Goal: Navigation & Orientation: Go to known website

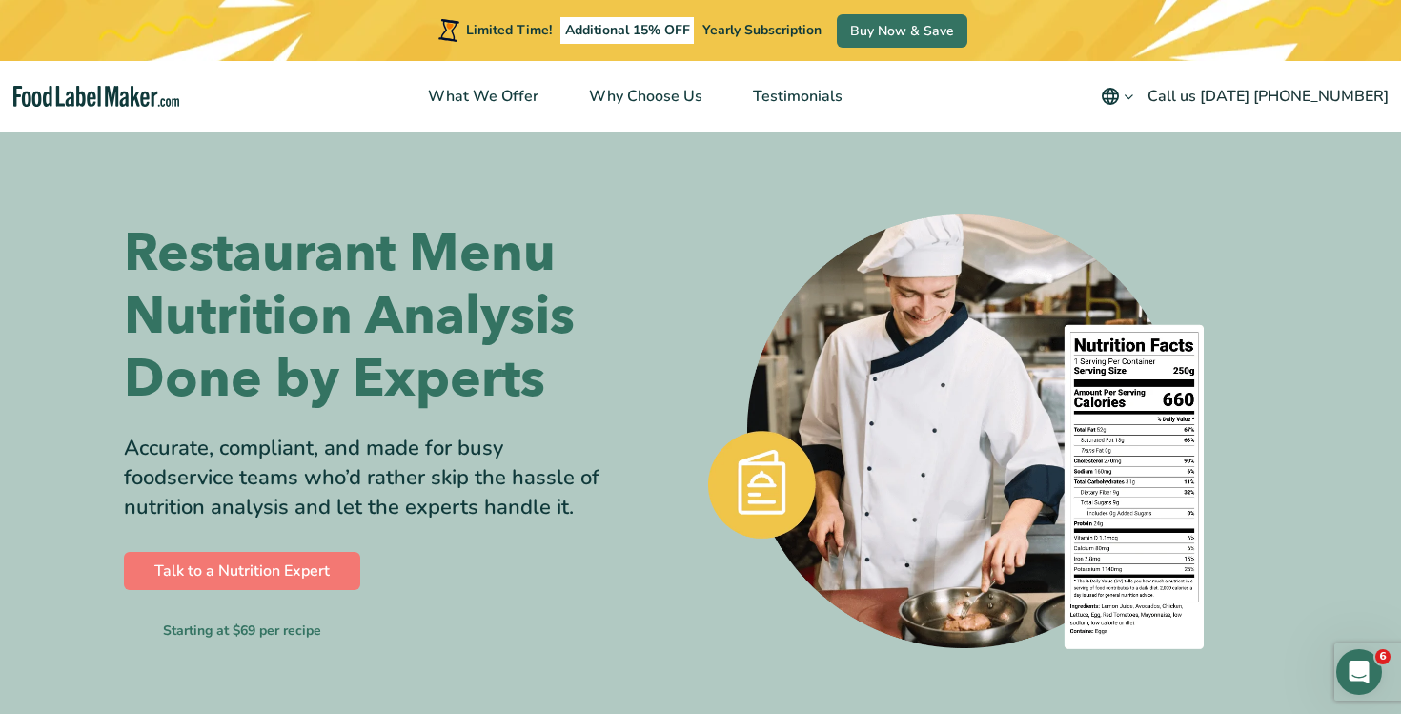
click at [95, 60] on div "Limited Time! Additional 15% OFF Yearly Subscription Buy Now & Save" at bounding box center [700, 30] width 1401 height 61
click at [95, 77] on nav "What We Offer Why Choose Us Testimonials English Español Français Deutsch Engli…" at bounding box center [700, 96] width 1401 height 71
click at [96, 97] on img "main navigation" at bounding box center [96, 97] width 166 height 22
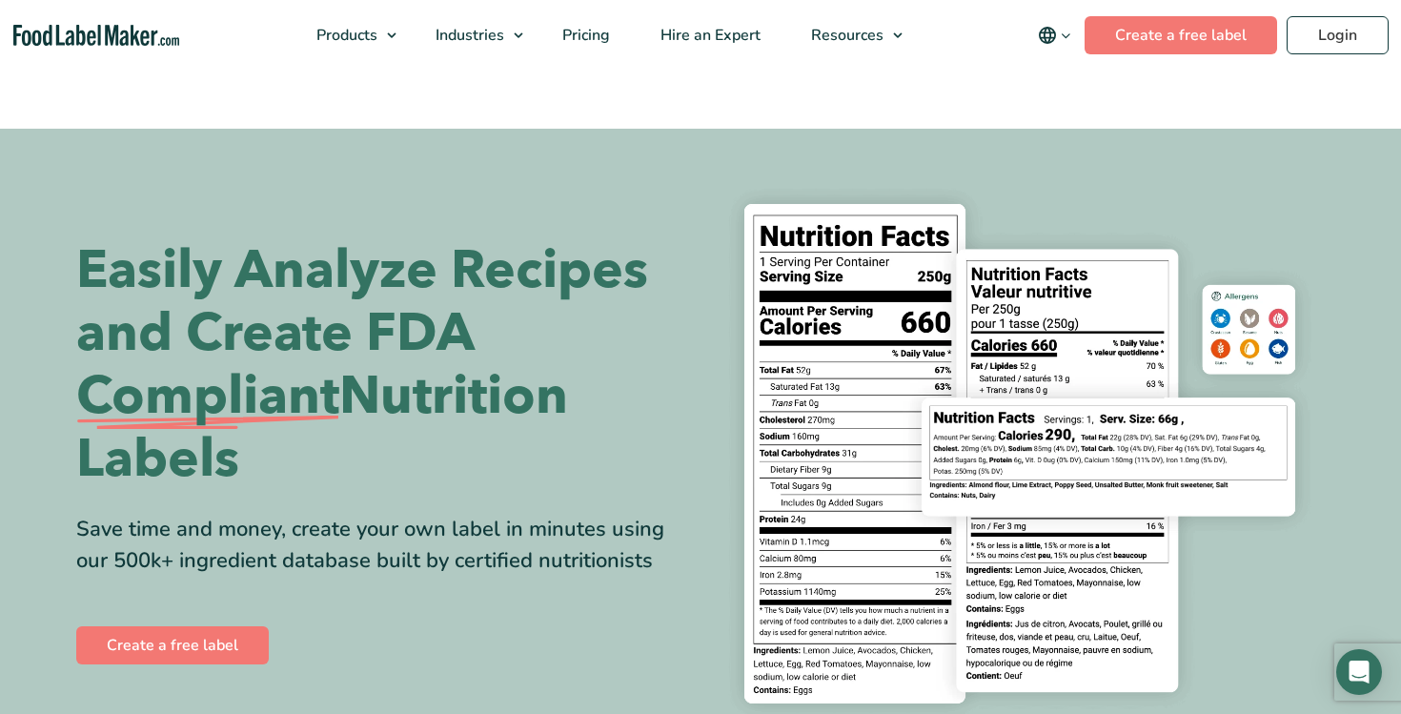
click at [1071, 33] on icon "main navigation" at bounding box center [1066, 36] width 14 height 14
click at [1074, 102] on link "Español" at bounding box center [1080, 100] width 51 height 19
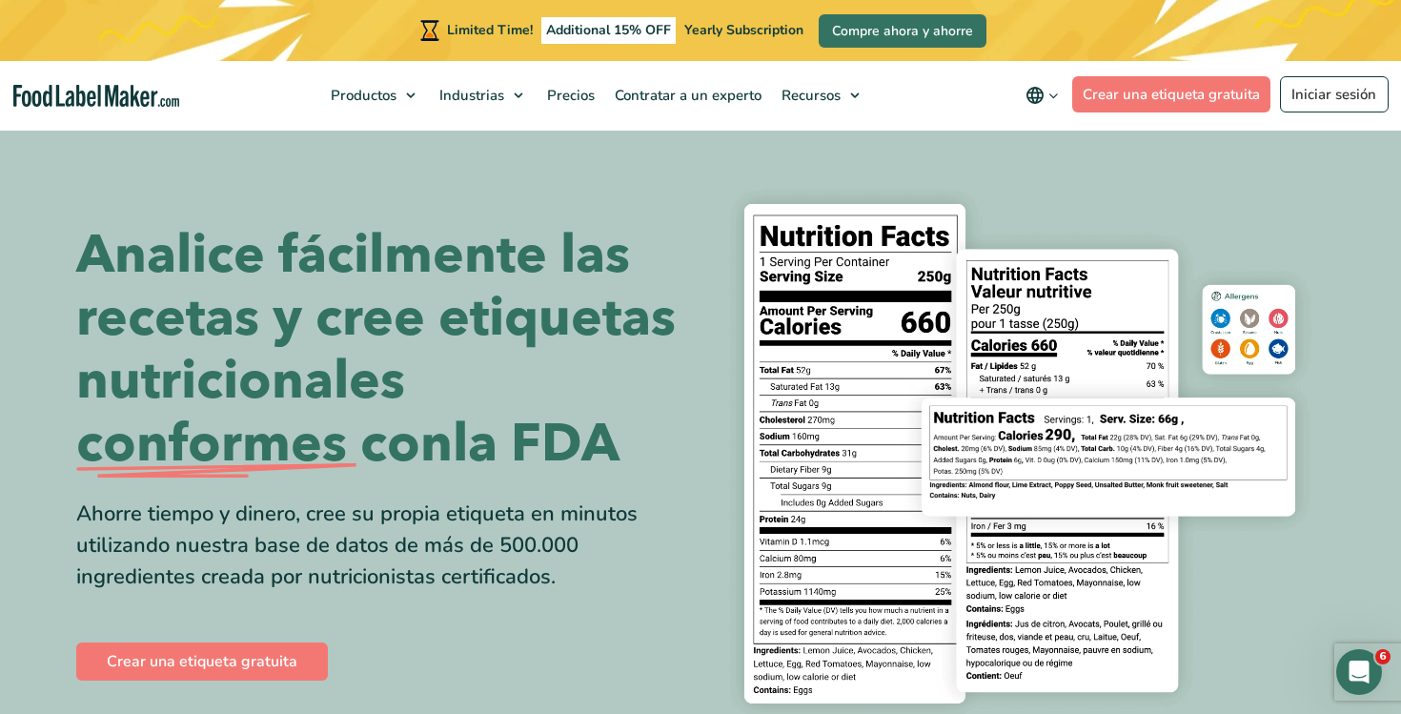
click at [1049, 106] on button "main navigation" at bounding box center [1042, 95] width 60 height 38
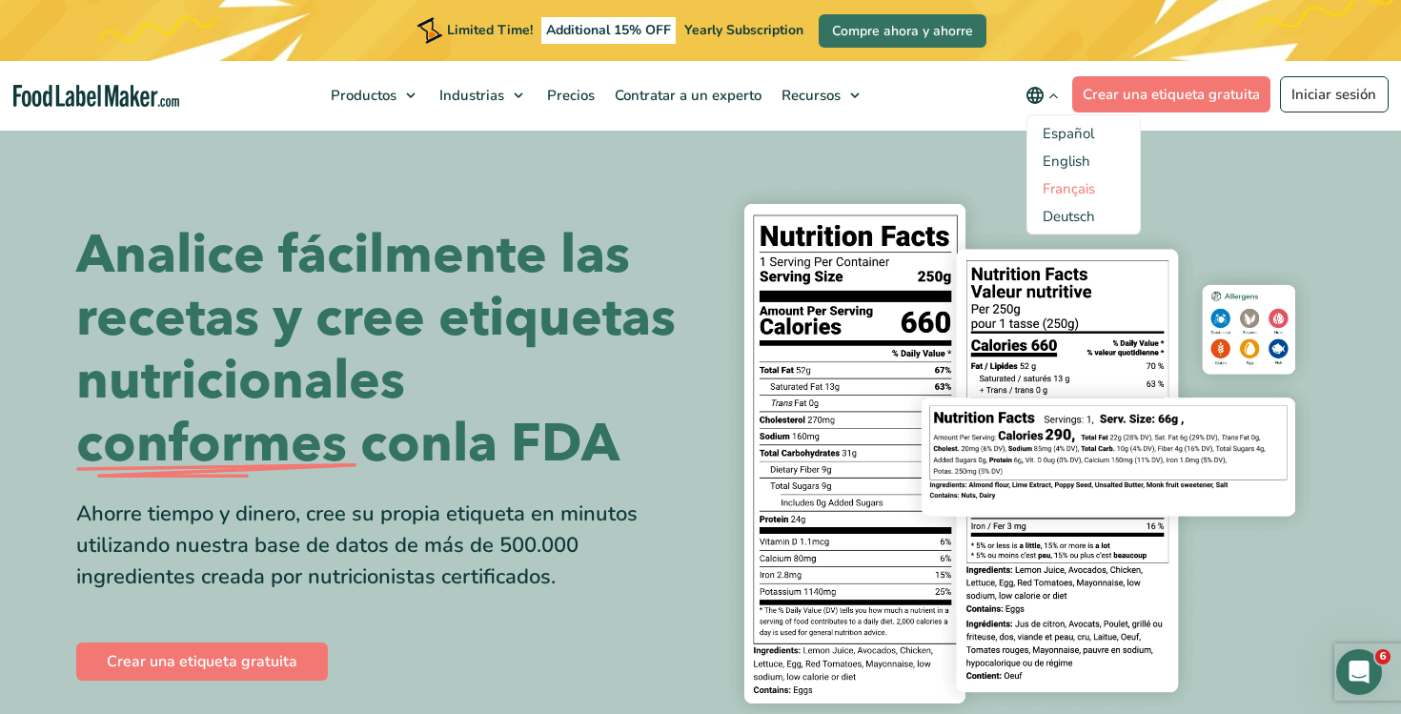
click at [1061, 187] on link "Français" at bounding box center [1068, 188] width 52 height 19
